Goal: Navigation & Orientation: Find specific page/section

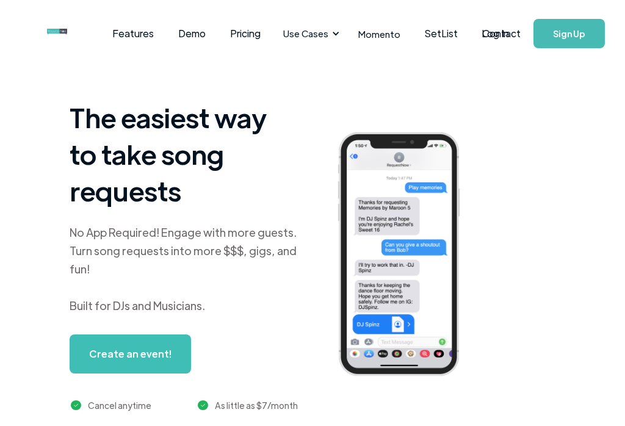
click at [499, 36] on link "Log In" at bounding box center [495, 33] width 52 height 43
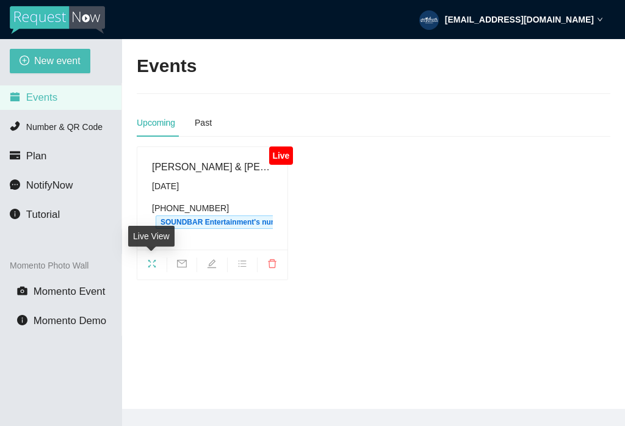
click at [154, 267] on icon "fullscreen" at bounding box center [152, 264] width 10 height 10
